Goal: Information Seeking & Learning: Learn about a topic

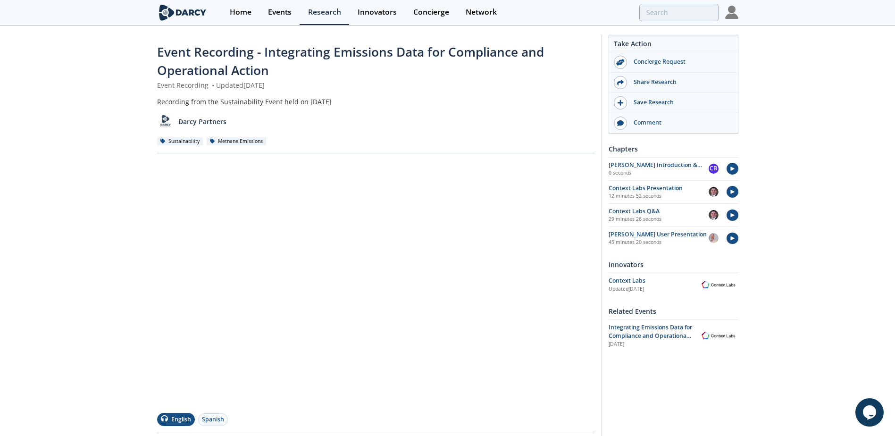
click at [108, 239] on div "Event Recording - Integrating Emissions Data for Compliance and Operational Act…" at bounding box center [447, 331] width 895 height 610
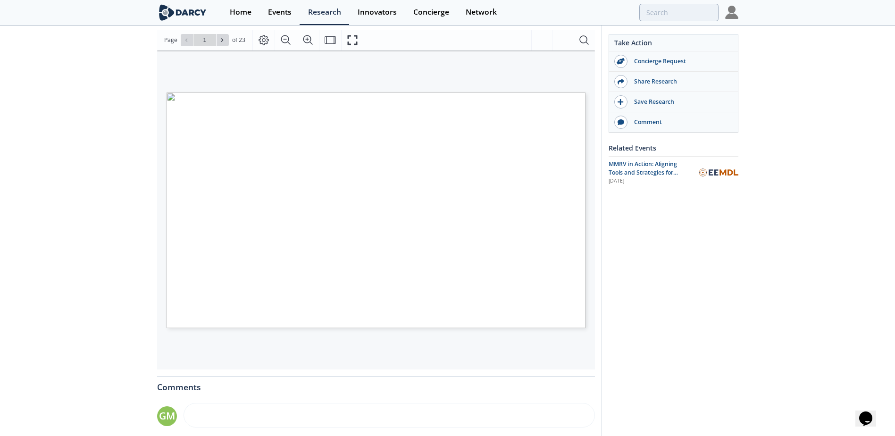
scroll to position [108, 0]
